Goal: Obtain resource: Download file/media

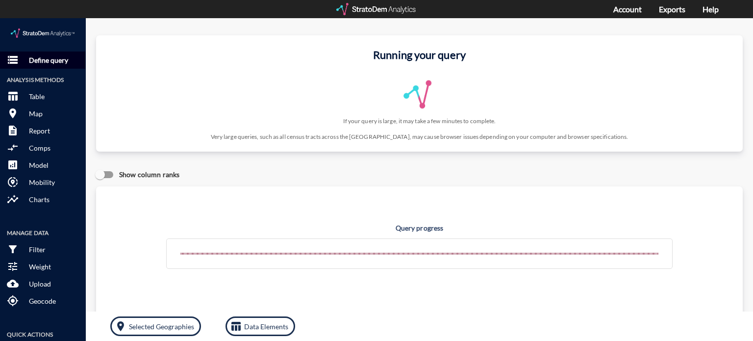
click p "Define query"
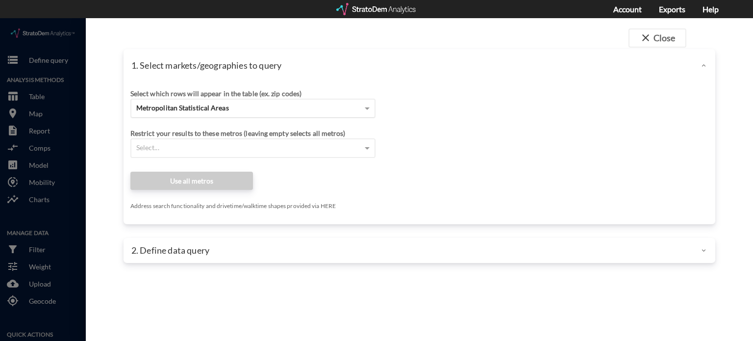
click div "Metropolitan Statistical Areas"
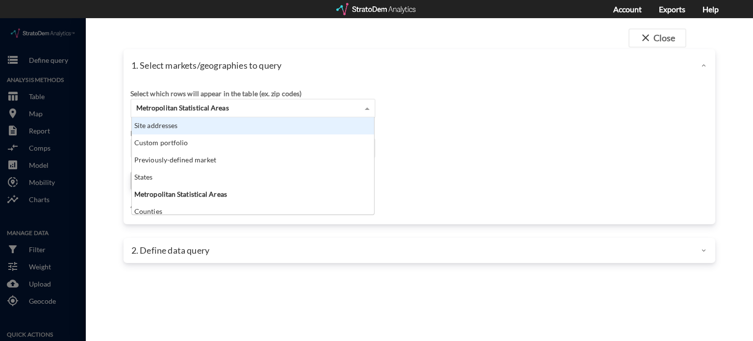
scroll to position [89, 237]
click div "Site addresses"
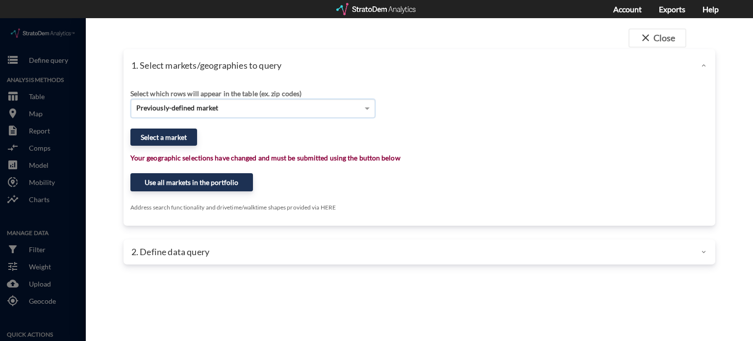
click div "Previously-defined market"
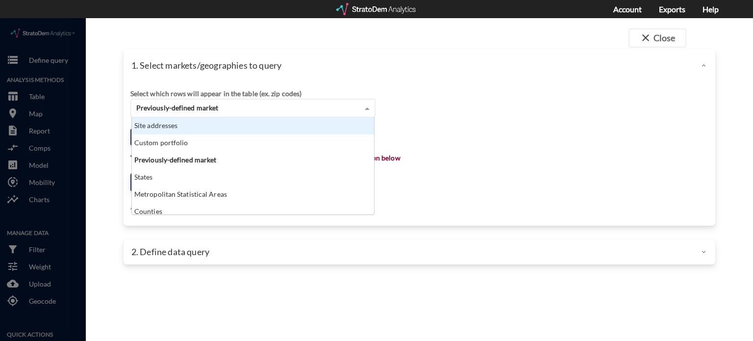
click div "Site addresses"
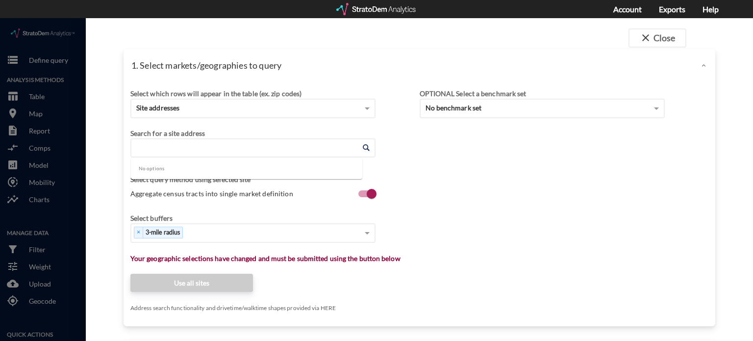
click input "Enter an address"
paste input "[STREET_ADDRESS]"
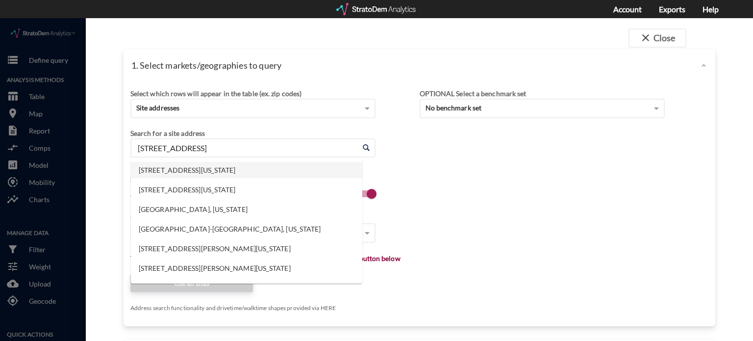
click li "[STREET_ADDRESS][US_STATE]"
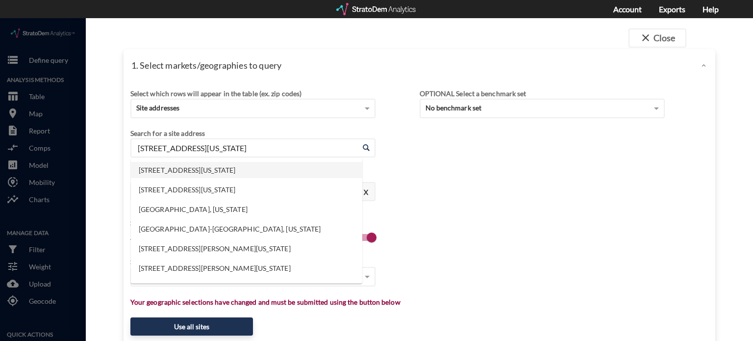
drag, startPoint x: 262, startPoint y: 132, endPoint x: 46, endPoint y: 92, distance: 219.7
click div "close Close 1. Select markets/geographies to query Select which rows will appea…"
paste input "[STREET_ADDRESS]"
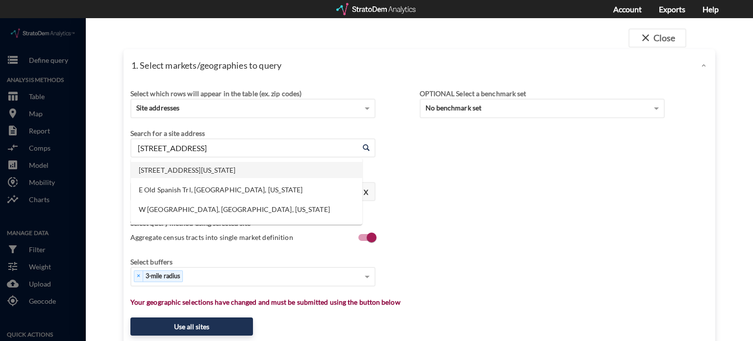
click li "[STREET_ADDRESS][US_STATE]"
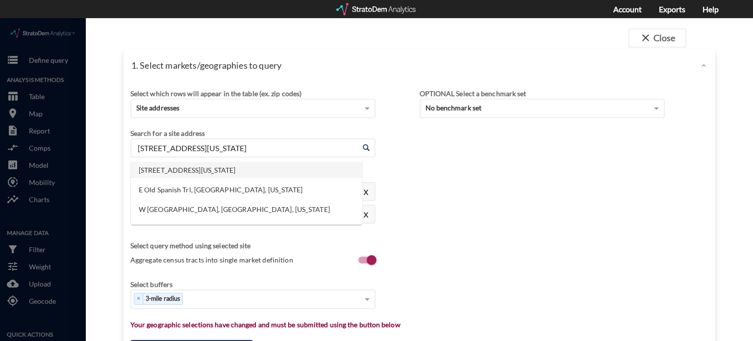
drag, startPoint x: 289, startPoint y: 134, endPoint x: 51, endPoint y: 109, distance: 238.9
click div "close Close 1. Select markets/geographies to query Select which rows will appea…"
paste input "[STREET_ADDRESS]"
click li "[STREET_ADDRESS][US_STATE]"
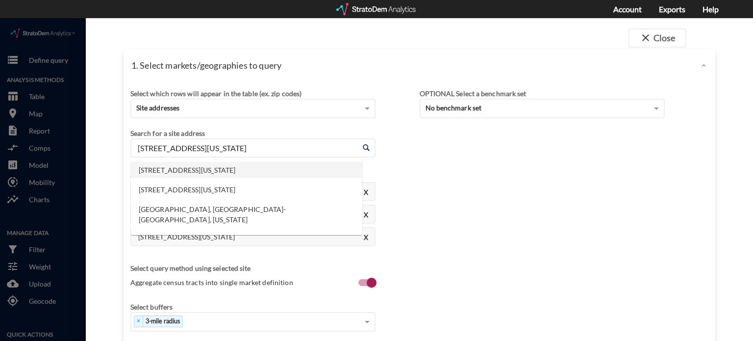
drag, startPoint x: 268, startPoint y: 131, endPoint x: 93, endPoint y: 116, distance: 175.5
click div "close Close 1. Select markets/geographies to query Select which rows will appea…"
paste input "[STREET_ADDRESS][PERSON_NAME]"
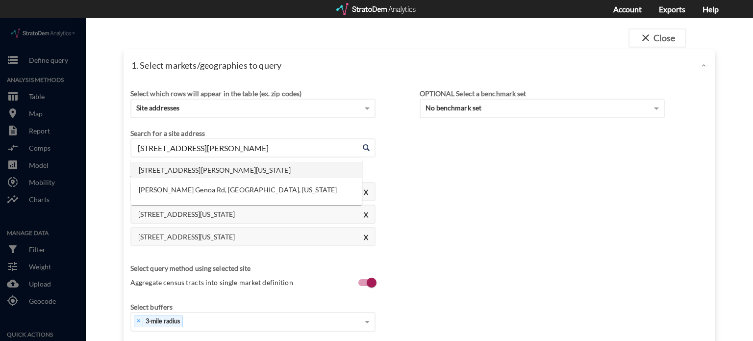
click li "[STREET_ADDRESS][PERSON_NAME][US_STATE]"
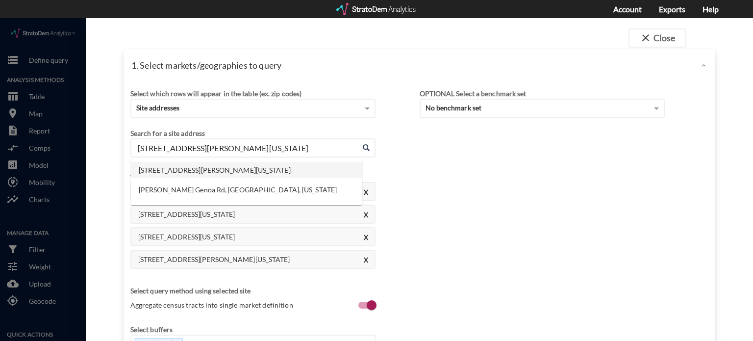
drag, startPoint x: 284, startPoint y: 129, endPoint x: 117, endPoint y: 98, distance: 169.8
click div "close Close 1. Select markets/geographies to query Select which rows will appea…"
paste input "[STREET_ADDRESS]"
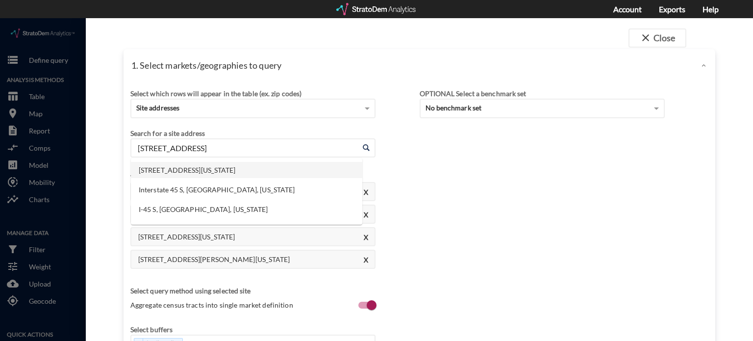
click li "[STREET_ADDRESS][US_STATE]"
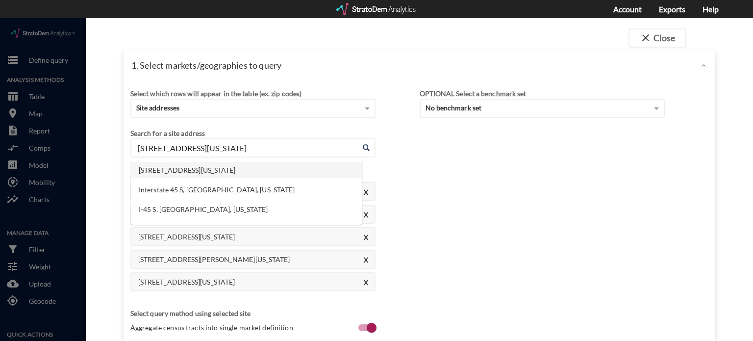
drag, startPoint x: 294, startPoint y: 125, endPoint x: 100, endPoint y: 125, distance: 194.5
click div "close Close 1. Select markets/geographies to query Select which rows will appea…"
paste input "[STREET_ADDRESS]"
click li "[STREET_ADDRESS][US_STATE]"
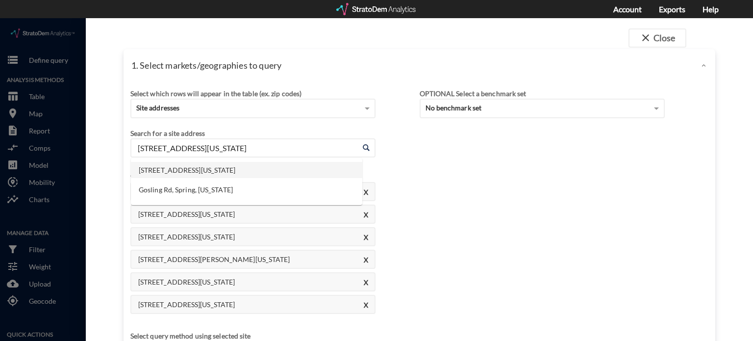
drag, startPoint x: 290, startPoint y: 126, endPoint x: 73, endPoint y: 111, distance: 218.1
click div "close Close 1. Select markets/geographies to query Select which rows will appea…"
paste input "[STREET_ADDRESS]"
click li "[STREET_ADDRESS][US_STATE]"
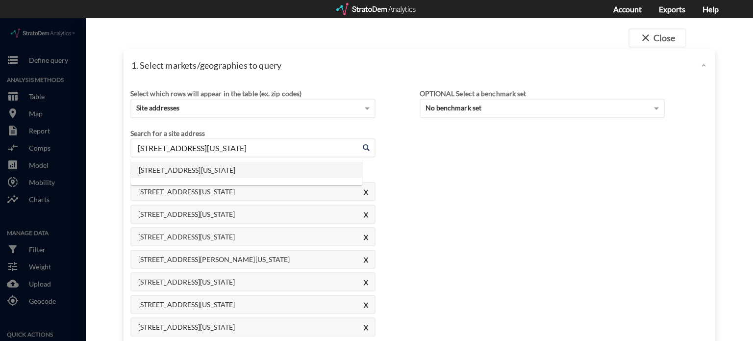
drag, startPoint x: 285, startPoint y: 134, endPoint x: 43, endPoint y: 122, distance: 241.9
click div "close Close 1. Select markets/geographies to query Select which rows will appea…"
paste input "[STREET_ADDRESS]"
click li "[STREET_ADDRESS][US_STATE]"
drag, startPoint x: 288, startPoint y: 133, endPoint x: 70, endPoint y: 108, distance: 219.5
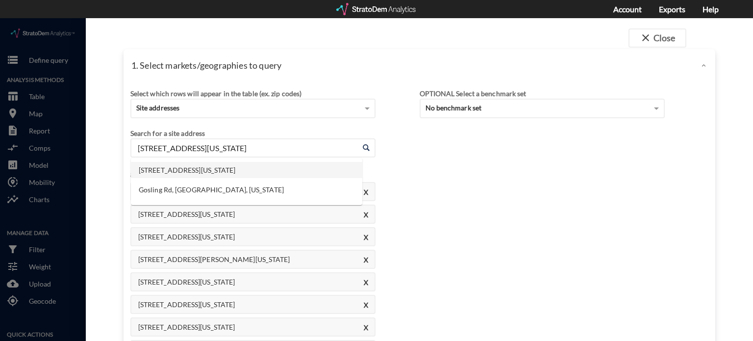
click div "close Close 1. Select markets/geographies to query Select which rows will appea…"
paste input "[STREET_ADDRESS]"
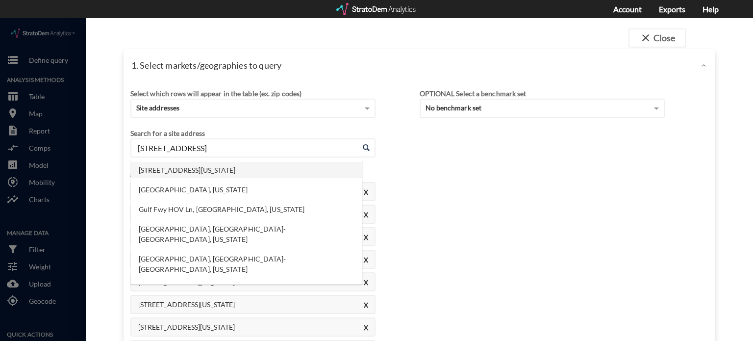
click li "[STREET_ADDRESS][US_STATE]"
drag, startPoint x: 262, startPoint y: 133, endPoint x: 111, endPoint y: 125, distance: 151.6
click div "close Close 1. Select markets/geographies to query Select which rows will appea…"
paste input "[STREET_ADDRESS]"
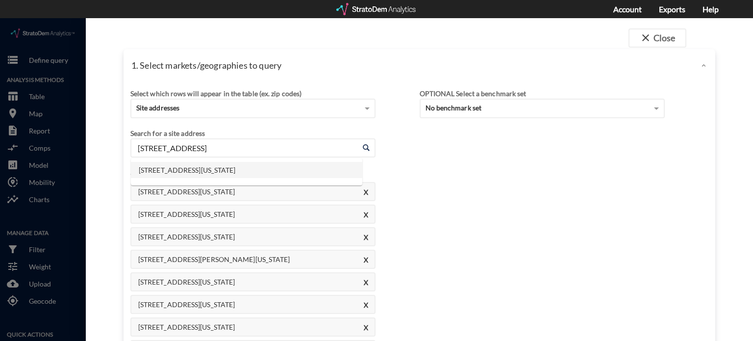
click li "[STREET_ADDRESS][US_STATE]"
drag, startPoint x: 295, startPoint y: 131, endPoint x: 60, endPoint y: 116, distance: 235.7
click div "close Close 1. Select markets/geographies to query Select which rows will appea…"
paste input "[STREET_ADDRESS]"
click li "[STREET_ADDRESS][US_STATE]"
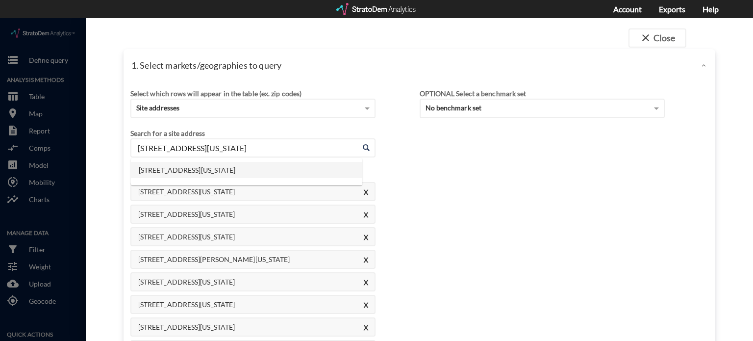
drag, startPoint x: 262, startPoint y: 131, endPoint x: 62, endPoint y: 120, distance: 199.7
click div "close Close 1. Select markets/geographies to query Select which rows will appea…"
paste input "[STREET_ADDRESS]"
click li "[STREET_ADDRESS][US_STATE]"
drag, startPoint x: 267, startPoint y: 127, endPoint x: 55, endPoint y: 89, distance: 215.1
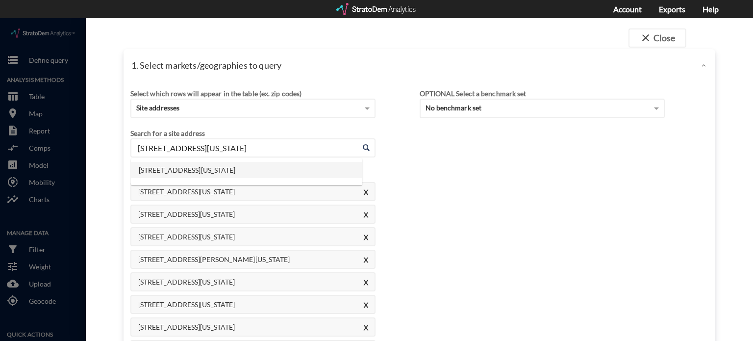
click div "close Close 1. Select markets/geographies to query Select which rows will appea…"
paste input "[STREET_ADDRESS][PERSON_NAME]"
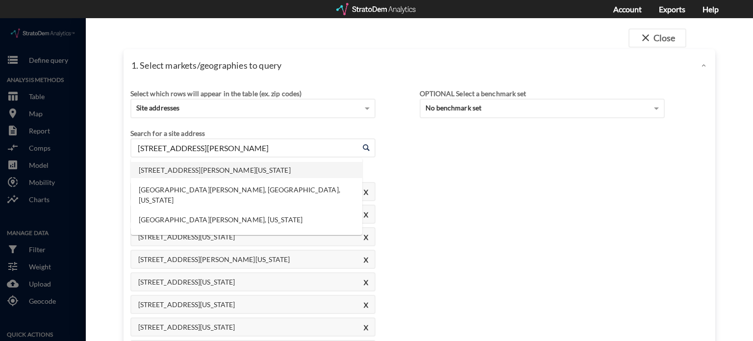
click li "[STREET_ADDRESS][PERSON_NAME][US_STATE]"
drag, startPoint x: 284, startPoint y: 128, endPoint x: 122, endPoint y: 119, distance: 161.9
click div "close Close 1. Select markets/geographies to query Select which rows will appea…"
paste input "[STREET_ADDRESS][PERSON_NAME]"
click li "[STREET_ADDRESS][PERSON_NAME][US_STATE]"
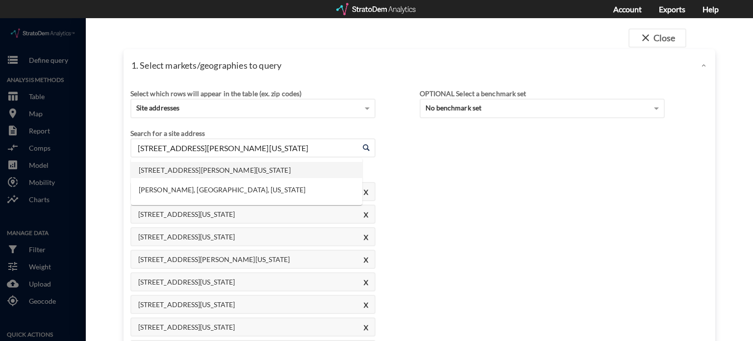
drag, startPoint x: 272, startPoint y: 128, endPoint x: 57, endPoint y: 117, distance: 215.9
click div "close Close 1. Select markets/geographies to query Select which rows will appea…"
paste input "[GEOGRAPHIC_DATA], [GEOGRAPHIC_DATA]"
click li "[GEOGRAPHIC_DATA], [US_STATE]"
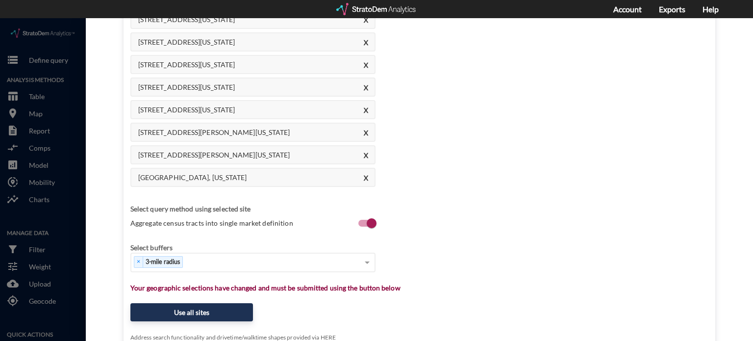
scroll to position [390, 0]
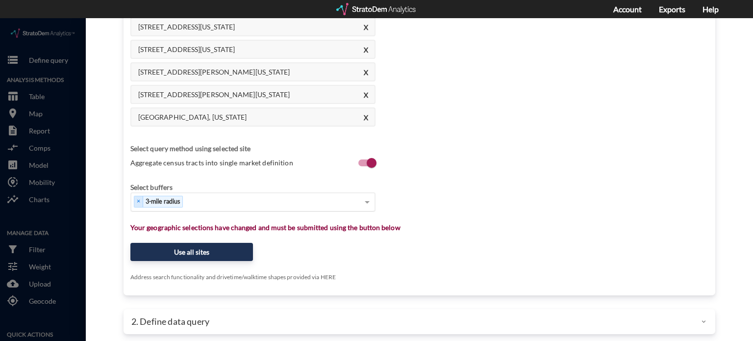
type input "[GEOGRAPHIC_DATA], [US_STATE]"
click div "Select..."
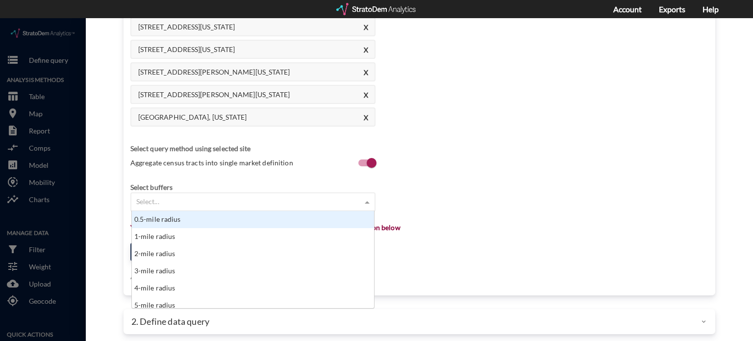
scroll to position [89, 237]
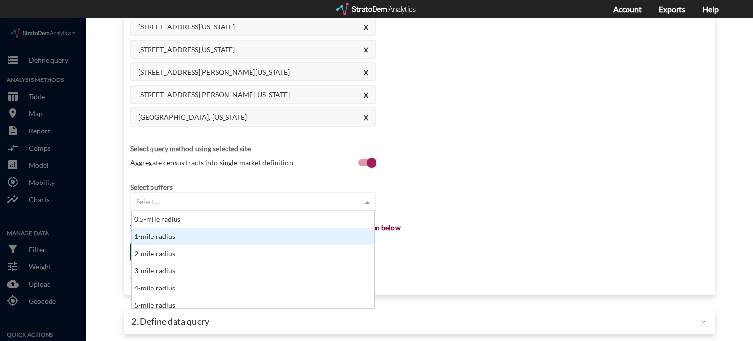
click div "1-mile radius"
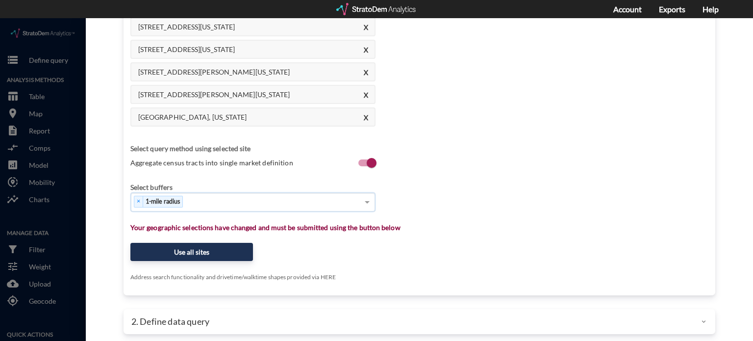
click div "× 1-mile radius"
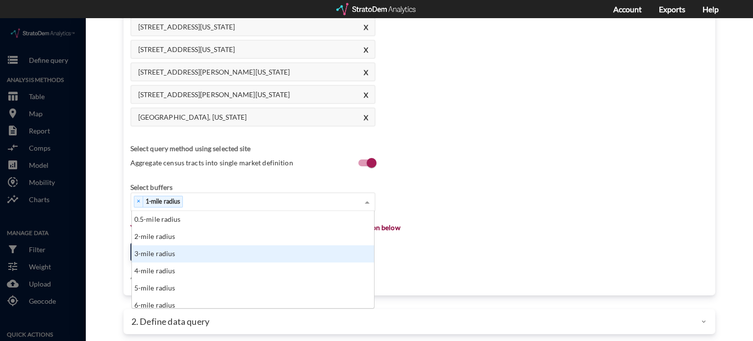
click div "3-mile radius"
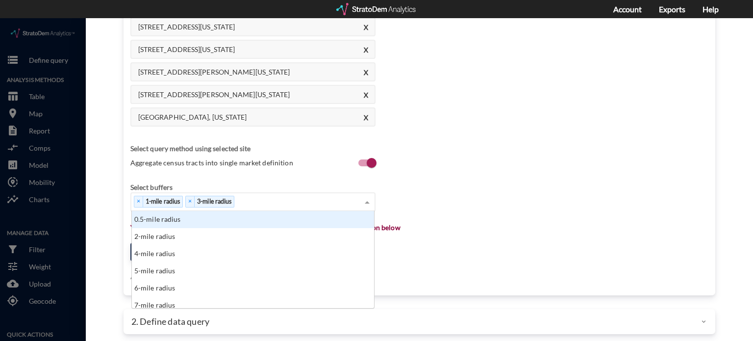
click div "× 1-mile radius × 3-mile radius"
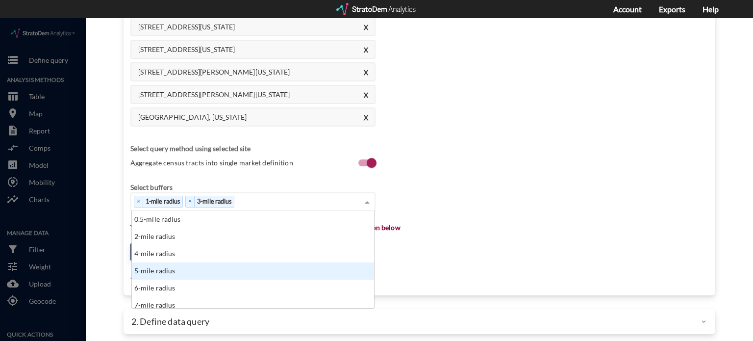
drag, startPoint x: 179, startPoint y: 243, endPoint x: 295, endPoint y: 191, distance: 127.2
click div "5-mile radius"
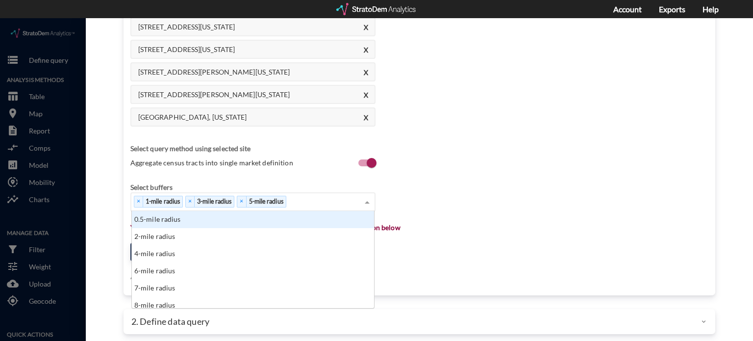
click div "× 1-mile radius × 3-mile radius × 5-mile radius"
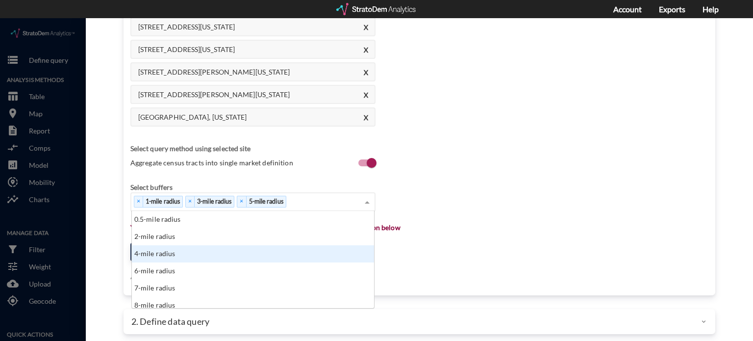
scroll to position [49, 0]
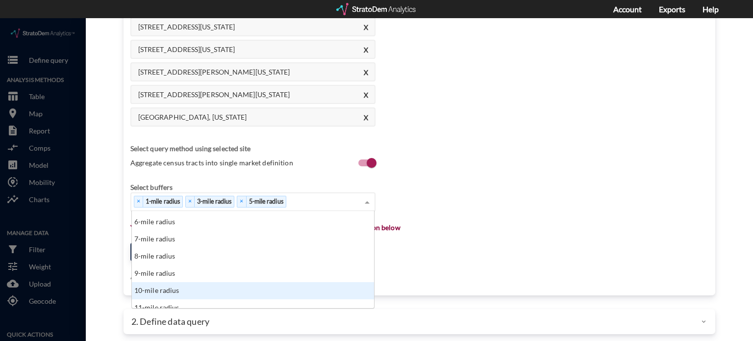
click div "10-mile radius"
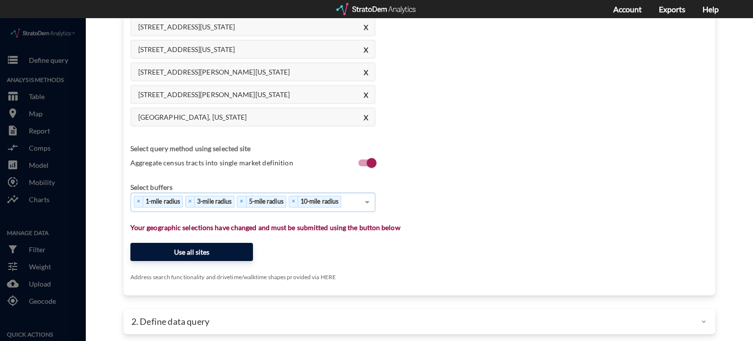
click button "Use all sites"
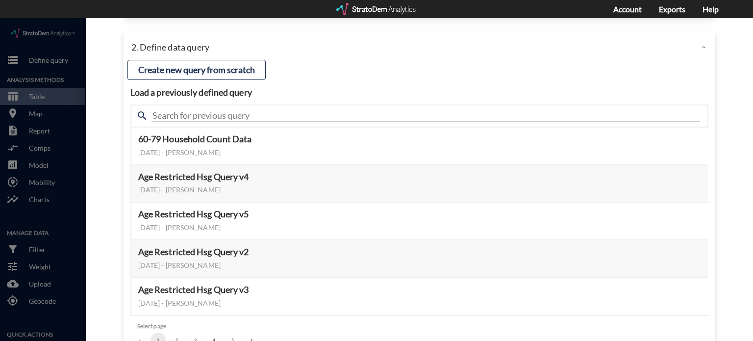
scroll to position [104, 0]
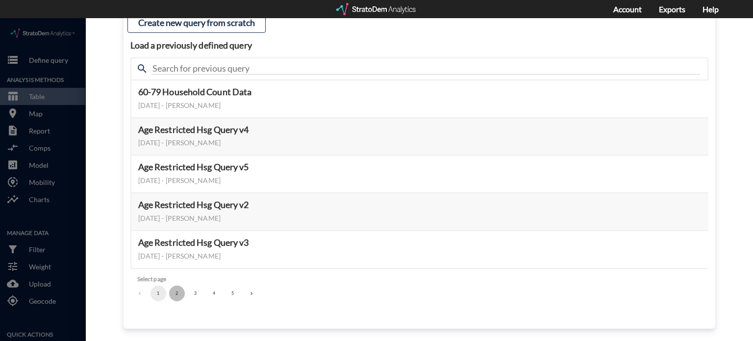
click button "2"
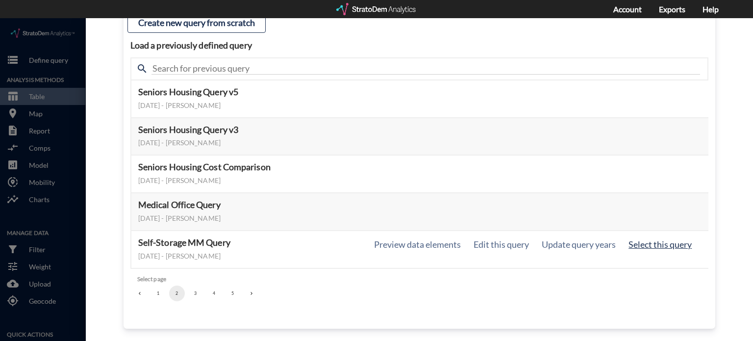
click button "Select this query"
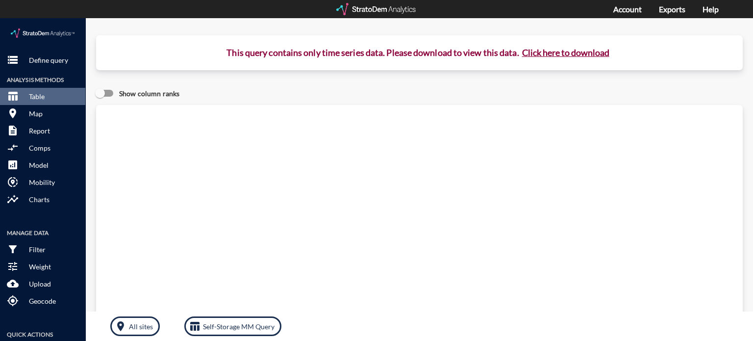
click button "Click here to download"
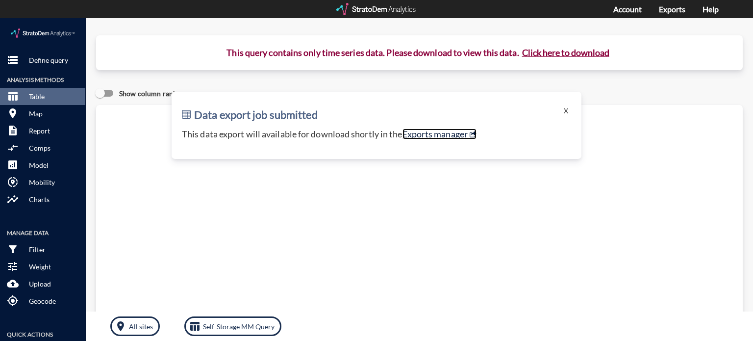
click link "Exports manager"
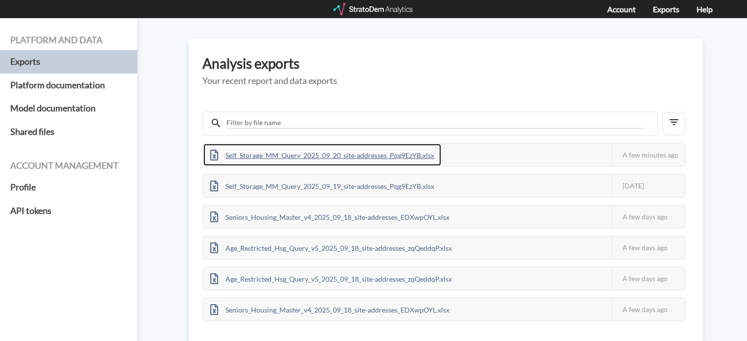
click at [411, 152] on div "Self_Storage_MM_Query_2025_09_20_site-addresses_Pqg9EzYB.xlsx" at bounding box center [322, 155] width 238 height 22
